Goal: Information Seeking & Learning: Learn about a topic

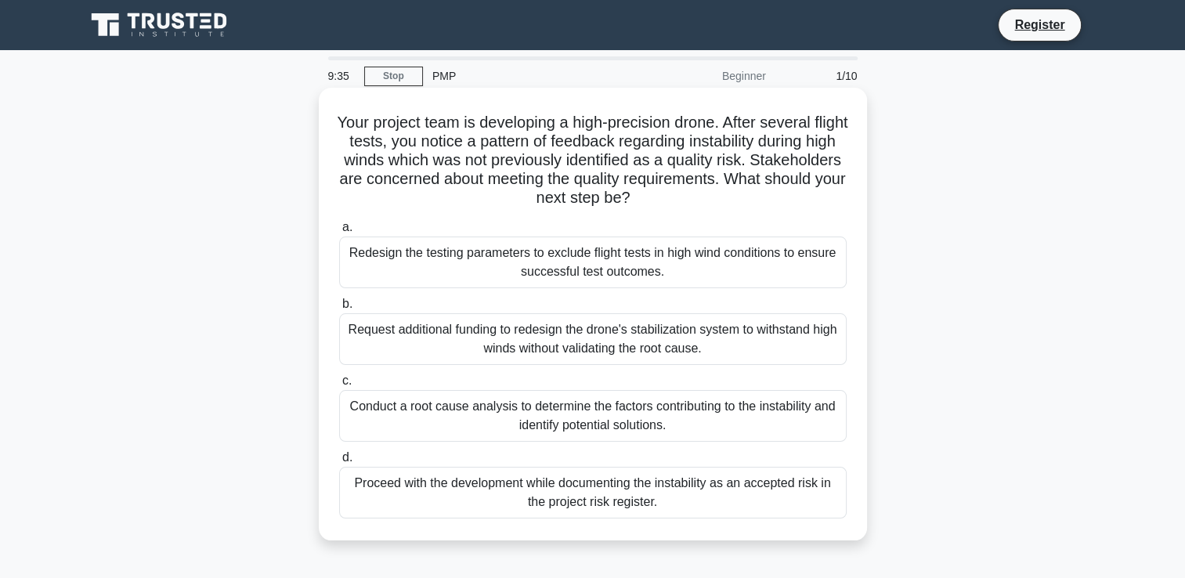
click at [540, 418] on div "Conduct a root cause analysis to determine the factors contributing to the inst…" at bounding box center [593, 416] width 508 height 52
click at [339, 386] on input "c. Conduct a root cause analysis to determine the factors contributing to the i…" at bounding box center [339, 381] width 0 height 10
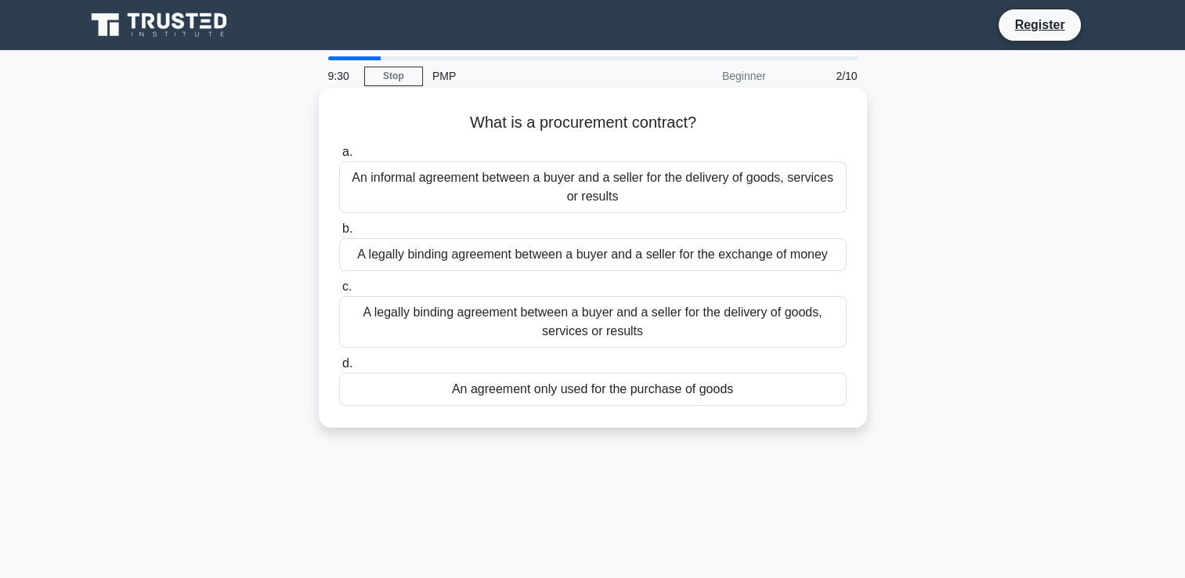
click at [522, 252] on div "A legally binding agreement between a buyer and a seller for the exchange of mo…" at bounding box center [593, 254] width 508 height 33
click at [339, 234] on input "b. A legally binding agreement between a buyer and a seller for the exchange of…" at bounding box center [339, 229] width 0 height 10
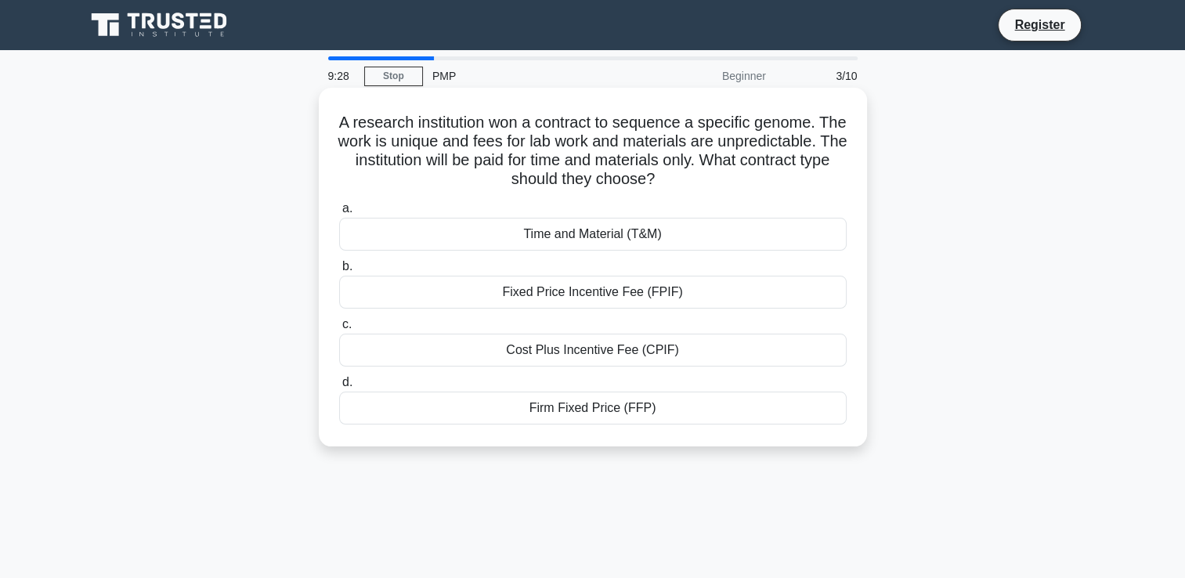
click at [560, 212] on label "a. Time and Material (T&M)" at bounding box center [593, 225] width 508 height 52
click at [339, 212] on input "a. Time and Material (T&M)" at bounding box center [339, 209] width 0 height 10
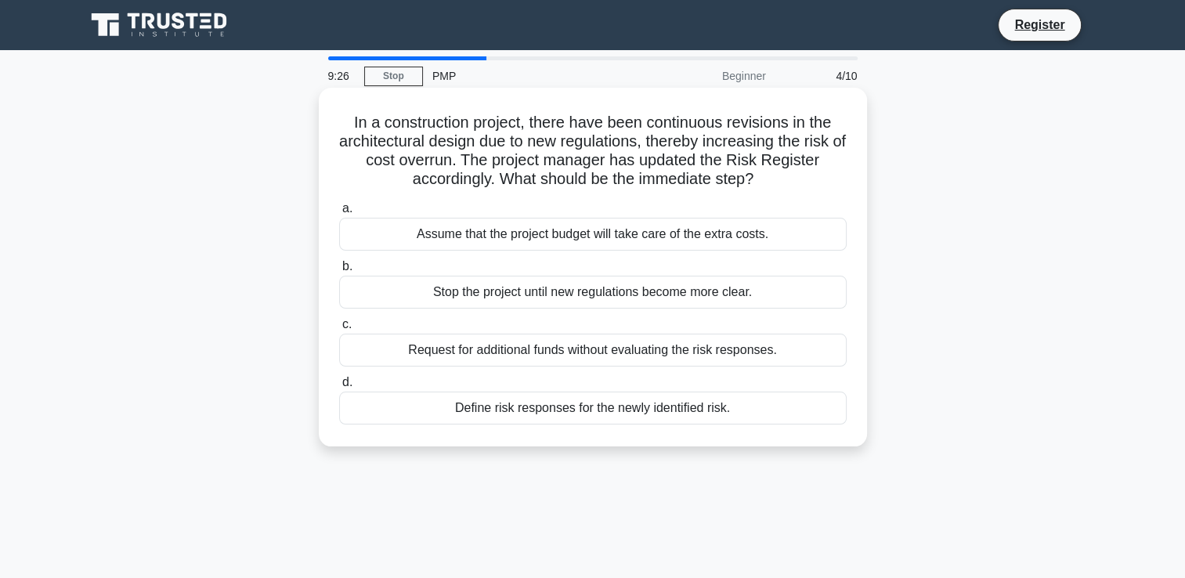
click at [561, 220] on div "Assume that the project budget will take care of the extra costs." at bounding box center [593, 234] width 508 height 33
click at [339, 214] on input "a. Assume that the project budget will take care of the extra costs." at bounding box center [339, 209] width 0 height 10
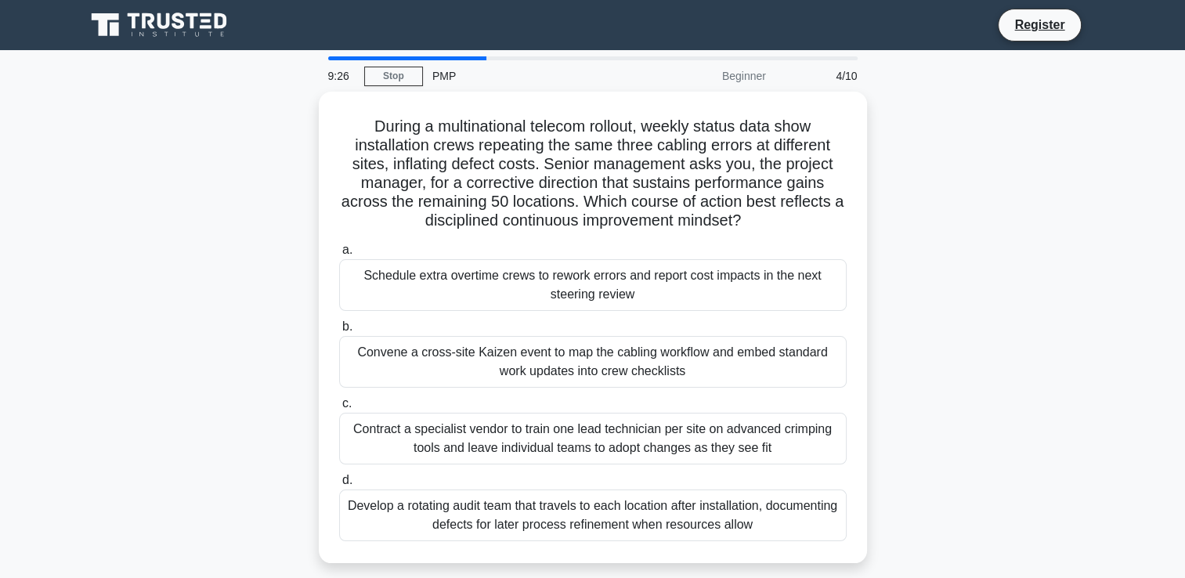
click at [561, 220] on h5 "During a multinational telecom rollout, weekly status data show installation cr…" at bounding box center [593, 174] width 511 height 114
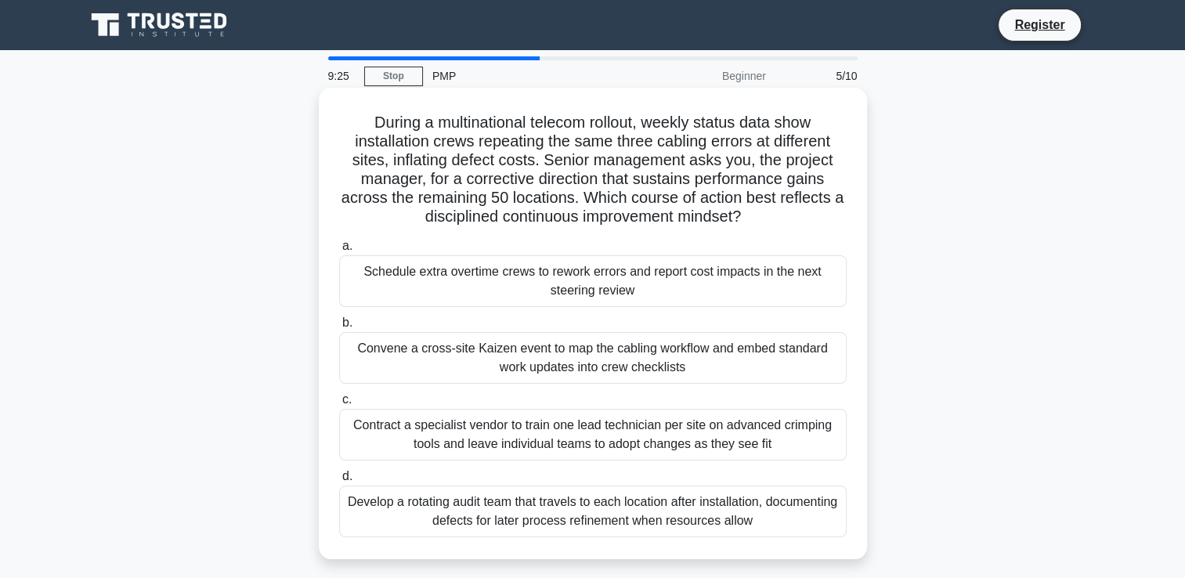
drag, startPoint x: 561, startPoint y: 220, endPoint x: 595, endPoint y: 268, distance: 58.9
click at [595, 268] on div "Schedule extra overtime crews to rework errors and report cost impacts in the n…" at bounding box center [593, 281] width 508 height 52
